Goal: Information Seeking & Learning: Learn about a topic

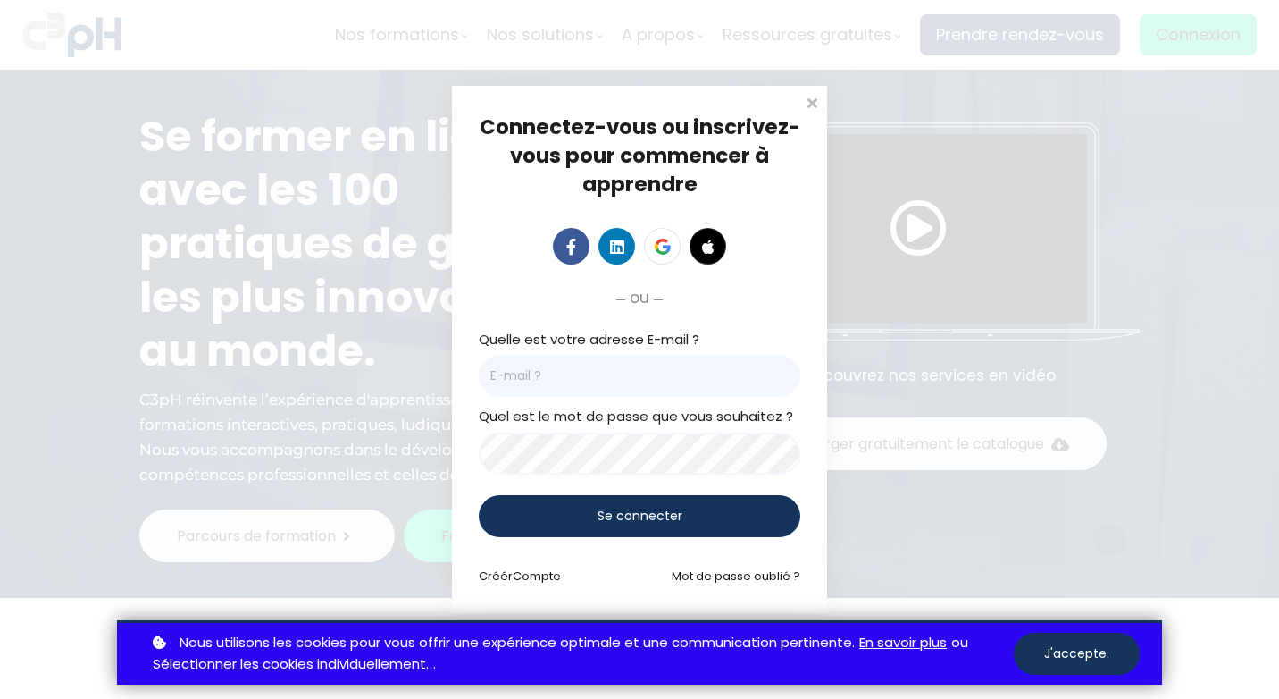
click at [1068, 650] on button "J'accepte." at bounding box center [1077, 654] width 126 height 42
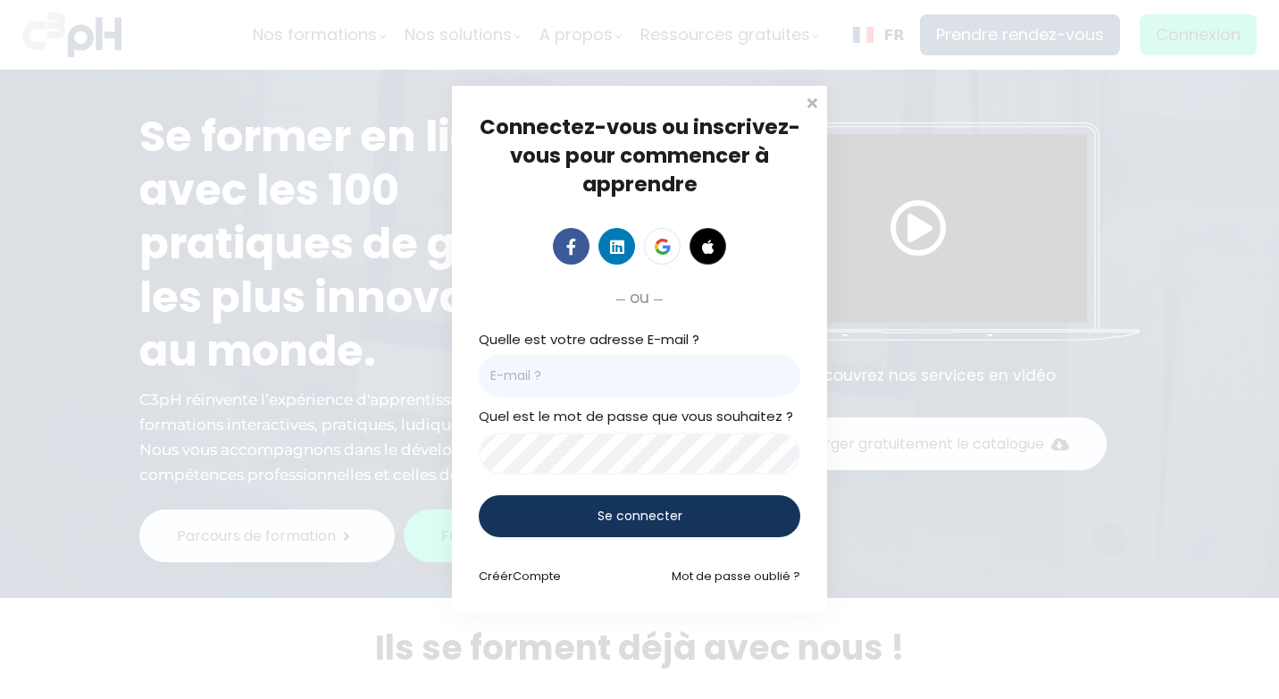
click at [622, 379] on input "email" at bounding box center [640, 376] width 322 height 42
type input "[EMAIL_ADDRESS][DOMAIN_NAME]"
click at [609, 516] on span "Se connecter" at bounding box center [640, 516] width 85 height 19
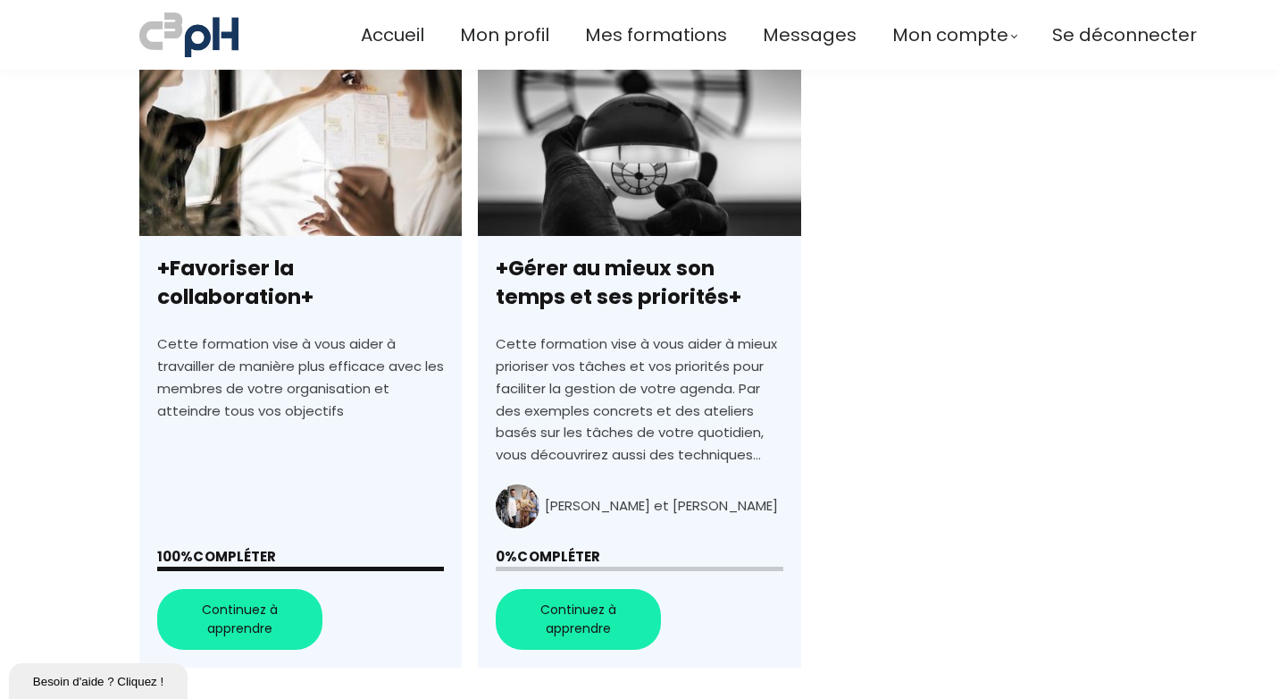
click at [615, 298] on link "+Gérer au mieux son temps et ses priorités+" at bounding box center [639, 362] width 323 height 614
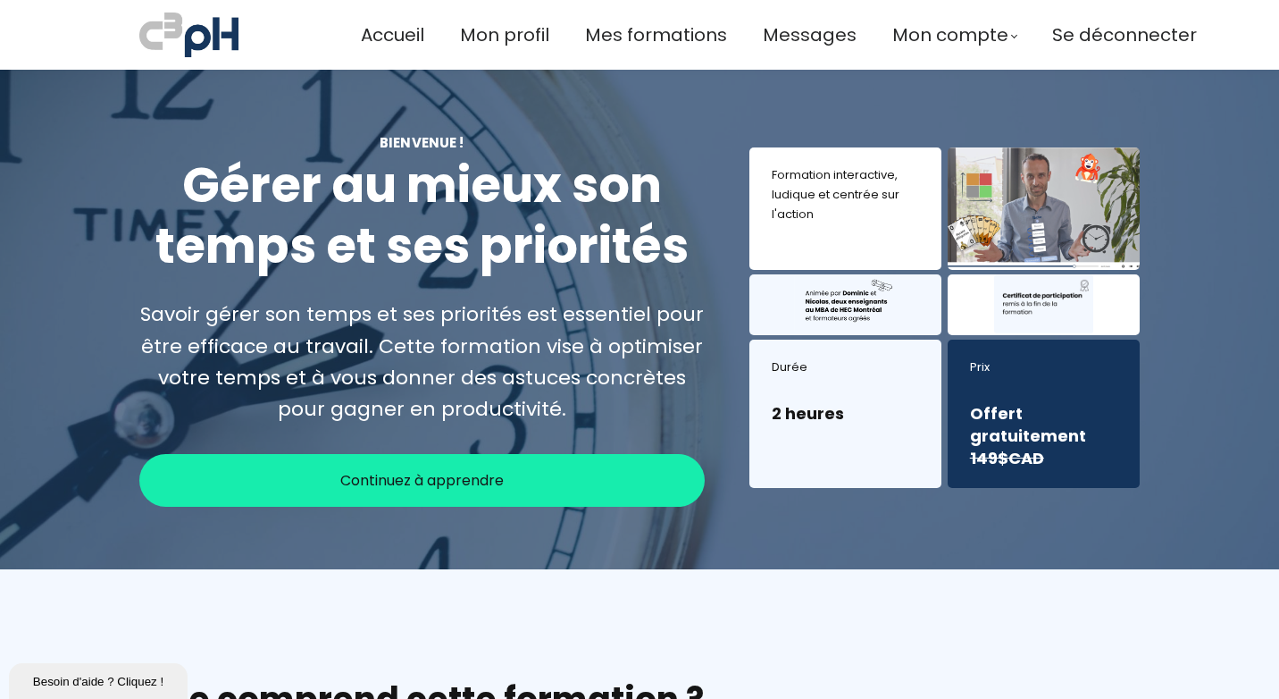
click at [431, 479] on span "Continuez à apprendre" at bounding box center [422, 480] width 164 height 22
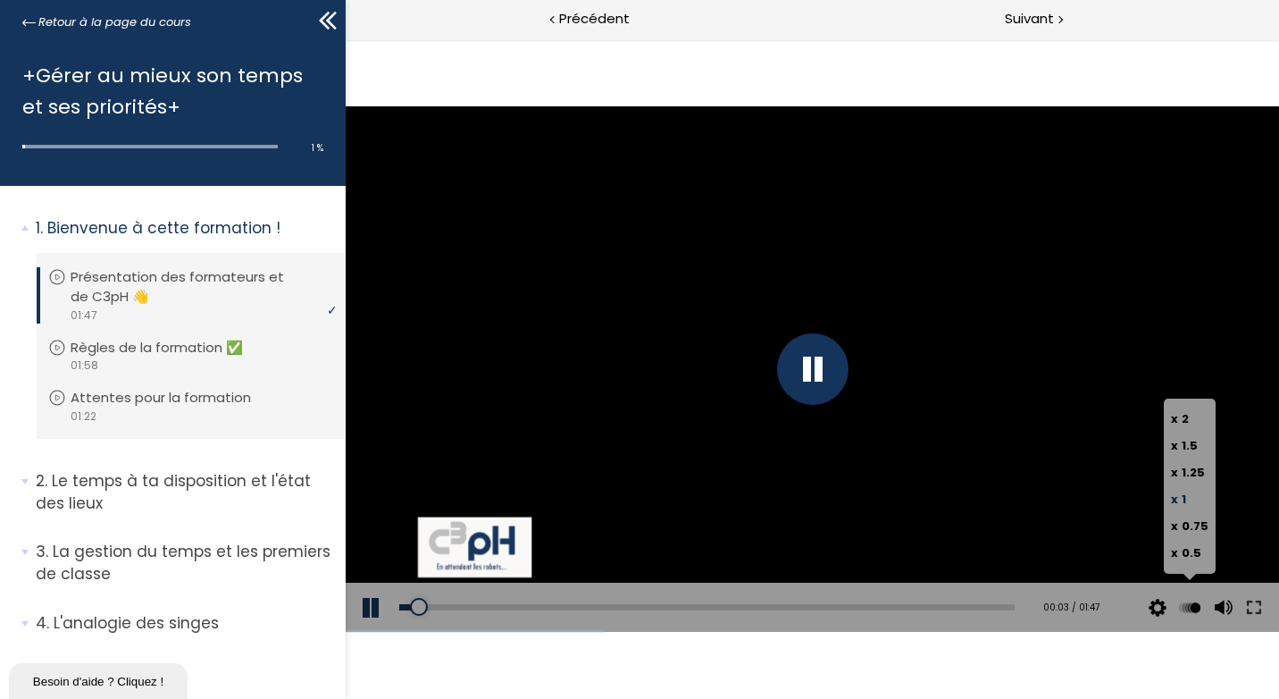
click at [1190, 607] on button at bounding box center [1189, 608] width 27 height 50
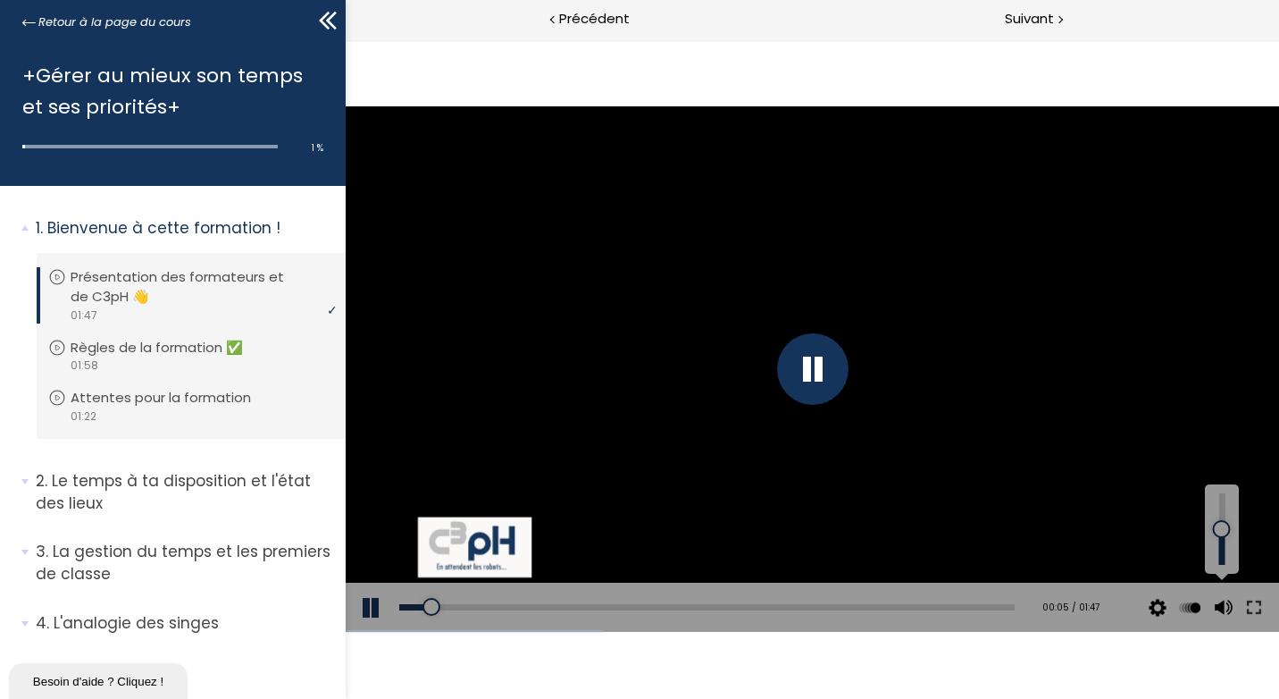
click at [1221, 547] on div at bounding box center [1222, 528] width 24 height 71
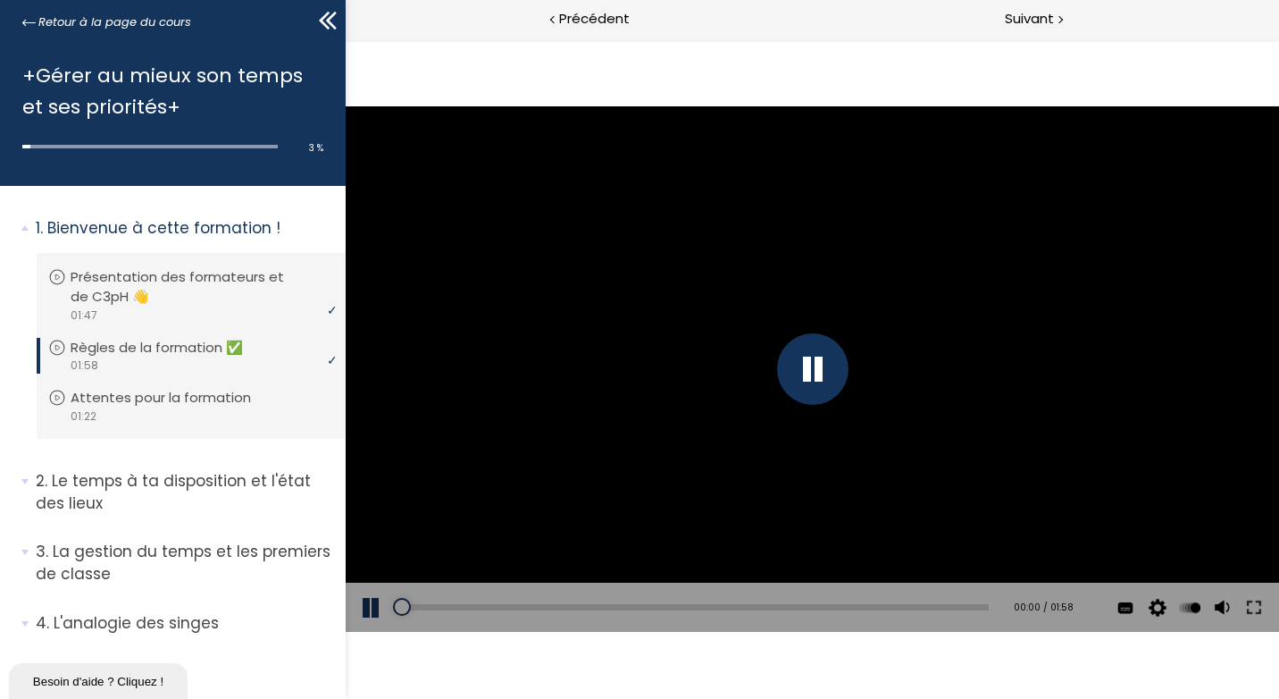
click at [810, 373] on div at bounding box center [811, 368] width 71 height 71
